Goal: Navigation & Orientation: Find specific page/section

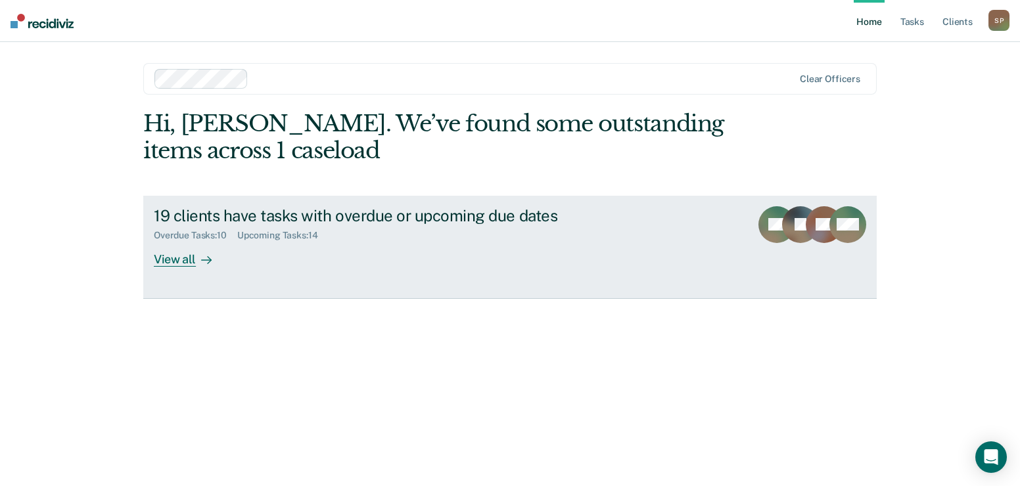
click at [184, 261] on div "View all" at bounding box center [191, 254] width 74 height 26
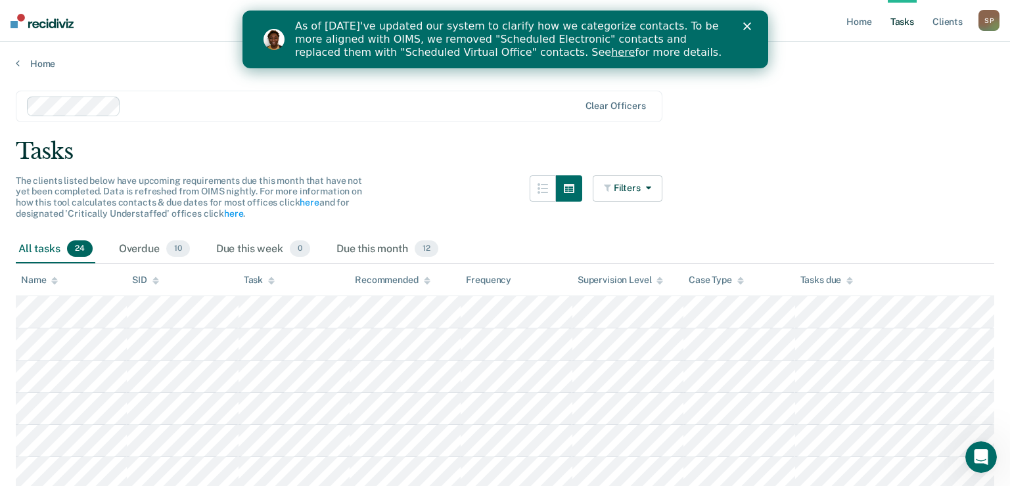
click at [743, 22] on icon "Close" at bounding box center [747, 26] width 8 height 8
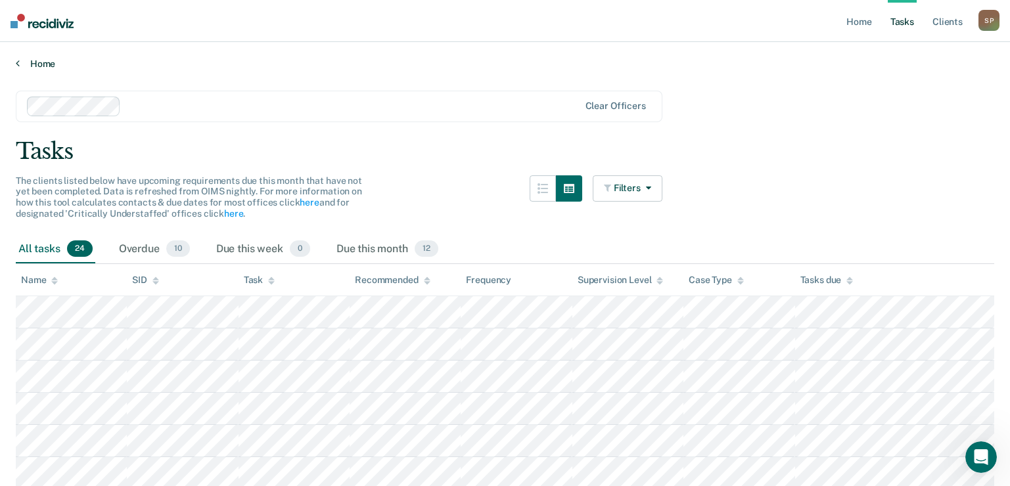
click at [37, 62] on link "Home" at bounding box center [505, 64] width 979 height 12
